Goal: Transaction & Acquisition: Obtain resource

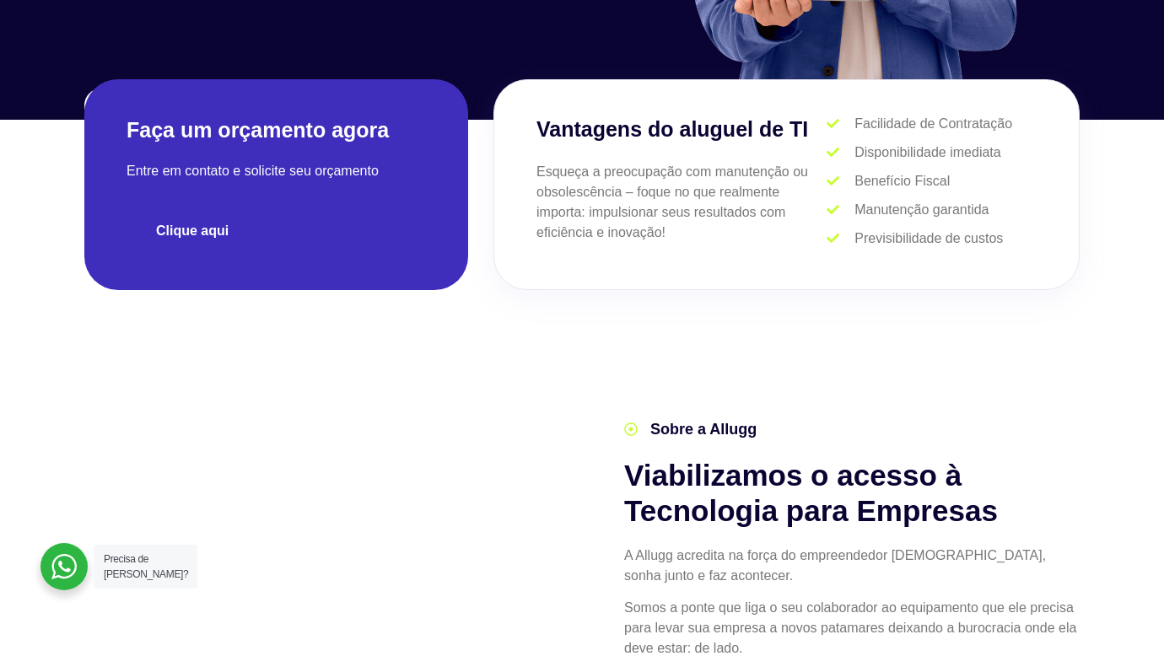
click at [196, 225] on span "Clique aqui" at bounding box center [192, 230] width 73 height 13
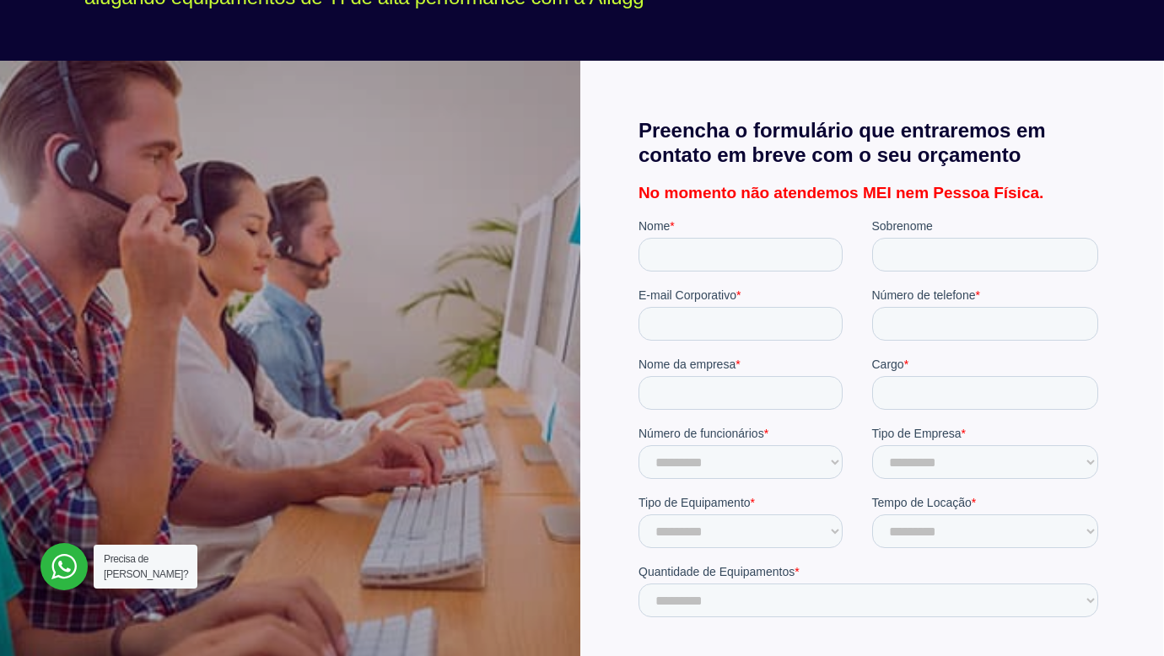
scroll to position [165, 0]
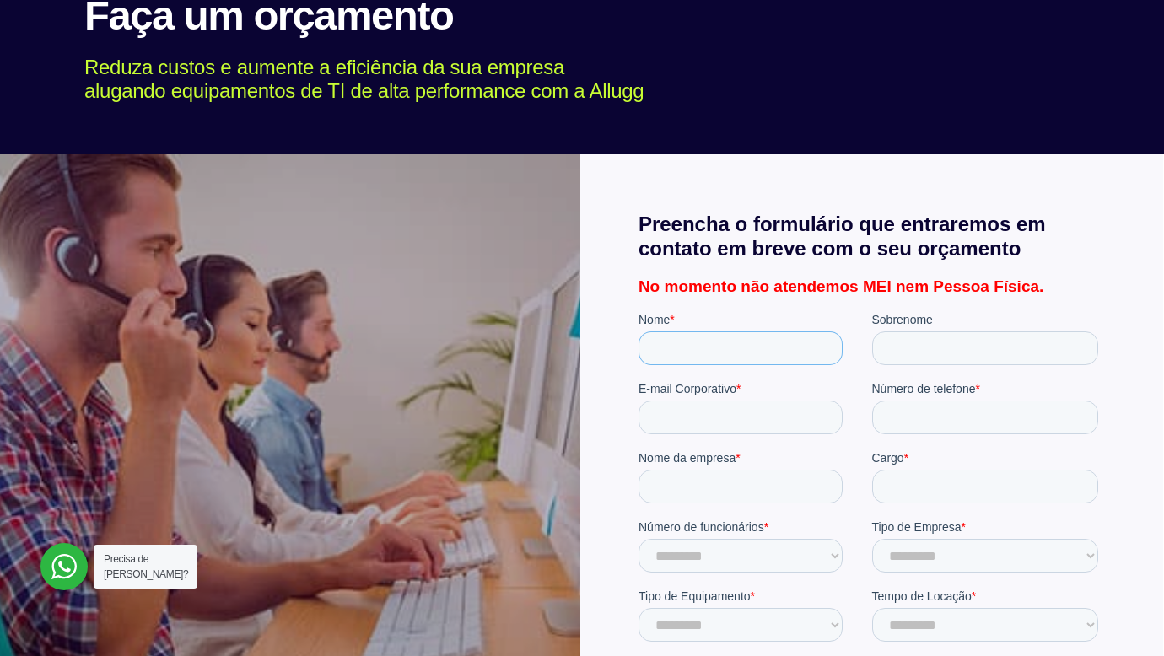
click at [759, 351] on input "Nome *" at bounding box center [739, 348] width 204 height 34
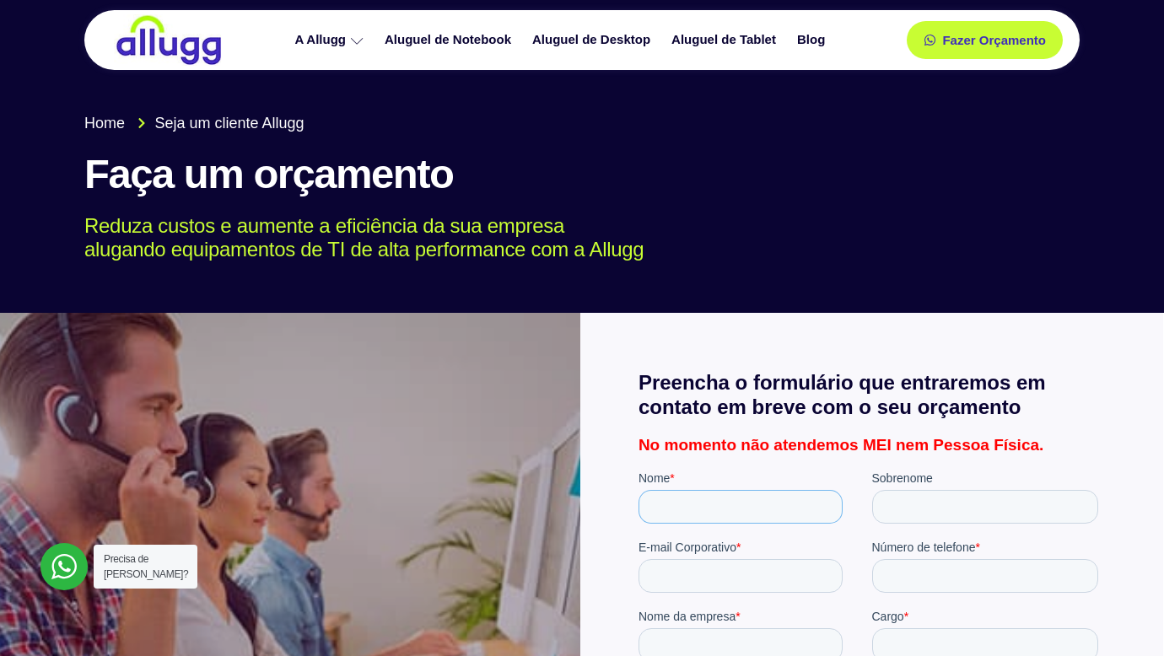
scroll to position [0, 0]
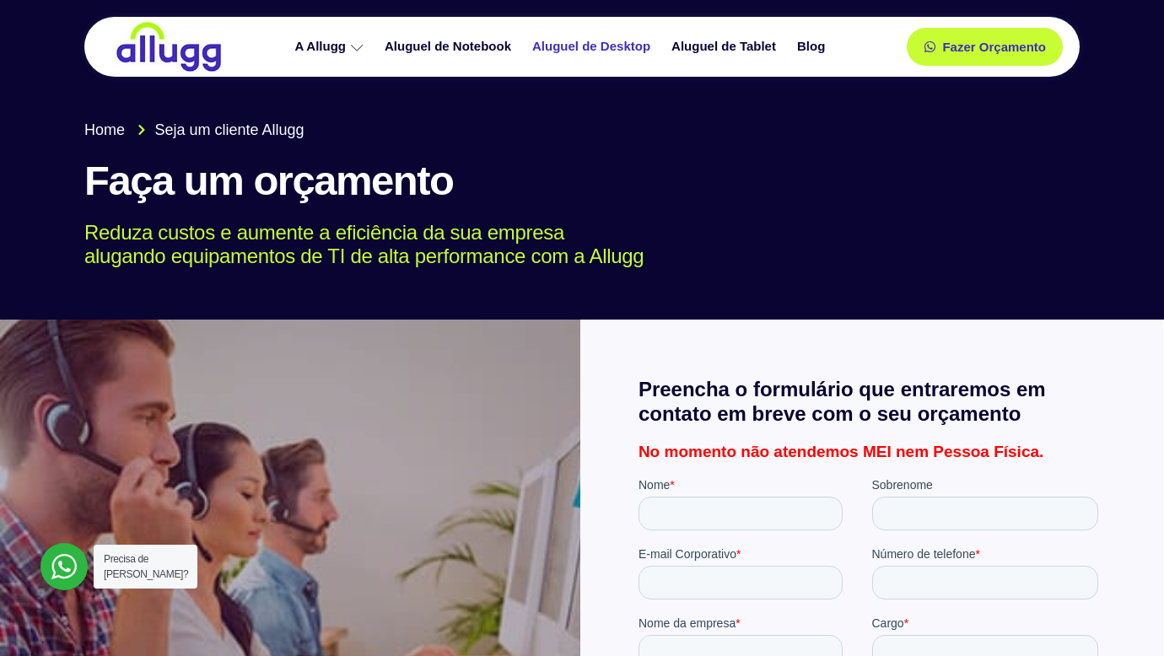
click at [600, 54] on link "Aluguel de Desktop" at bounding box center [593, 47] width 139 height 30
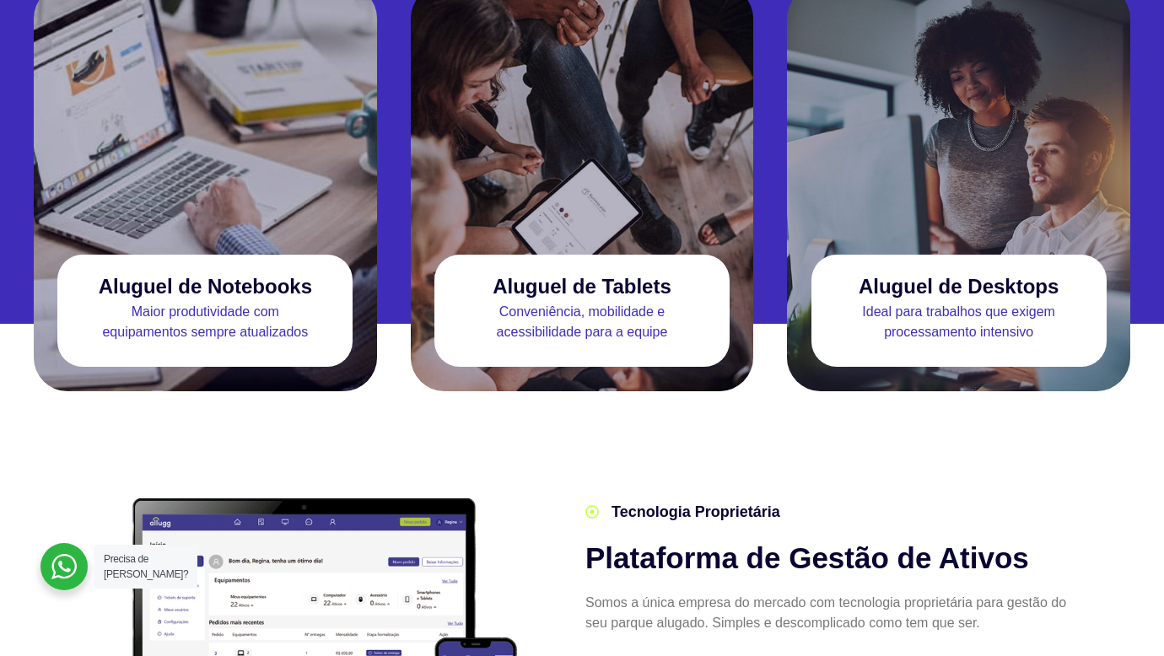
scroll to position [1518, 0]
